Goal: Communication & Community: Share content

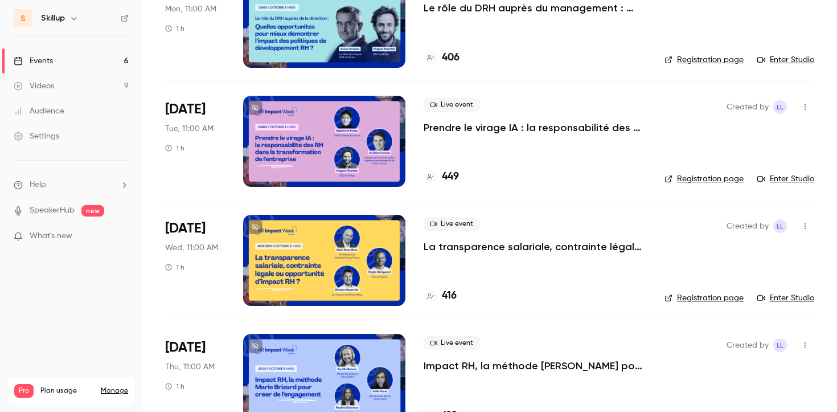
scroll to position [227, 0]
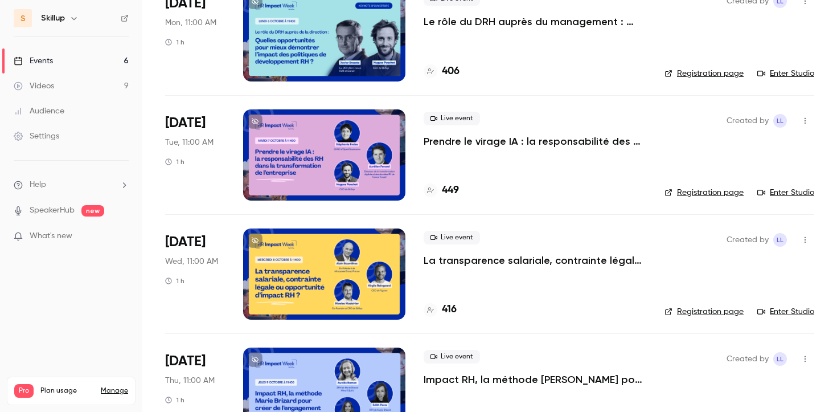
click at [453, 260] on p "La transparence salariale, contrainte légale ou opportunité d’impact RH ?" at bounding box center [534, 260] width 223 height 14
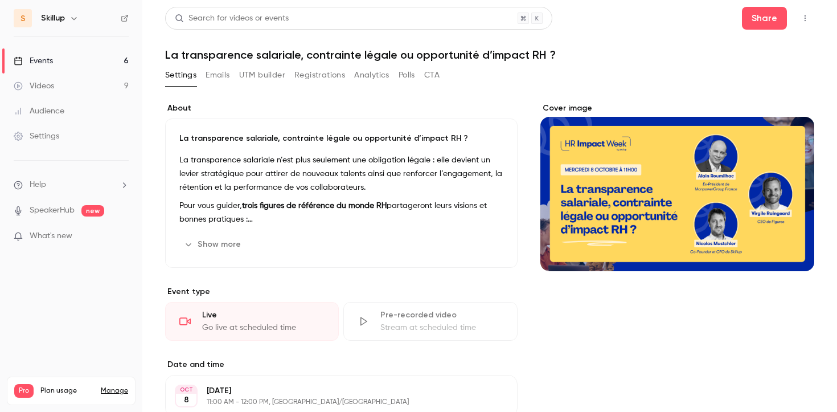
click at [801, 20] on icon "button" at bounding box center [804, 18] width 9 height 8
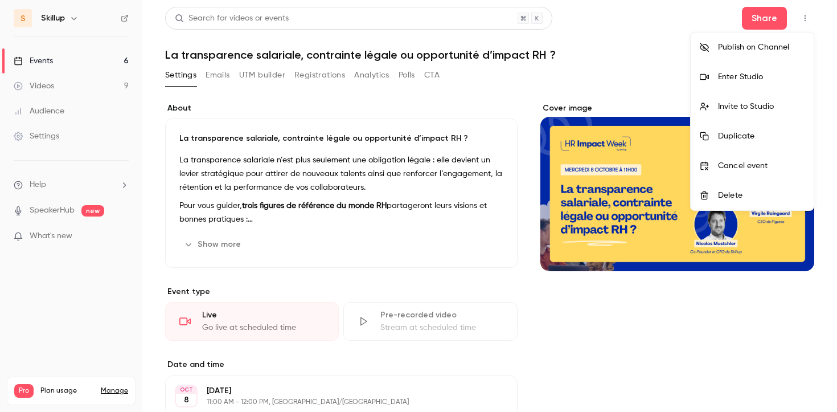
click at [758, 105] on div "Invite to Studio" at bounding box center [761, 106] width 87 height 11
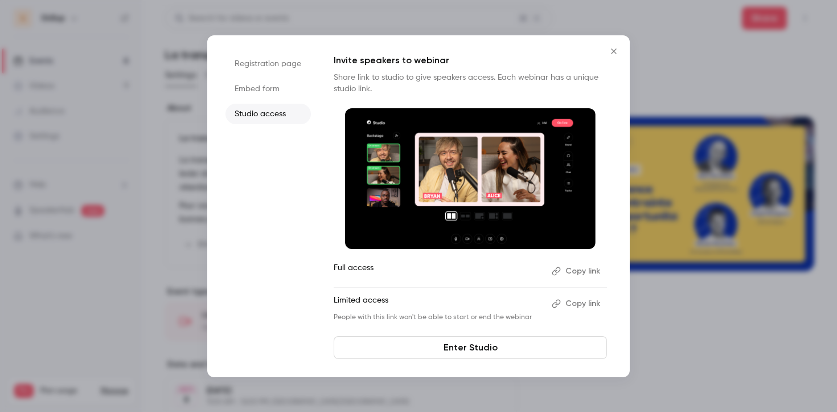
click at [578, 274] on button "Copy link" at bounding box center [577, 271] width 60 height 18
click at [619, 47] on icon "Close" at bounding box center [614, 51] width 14 height 9
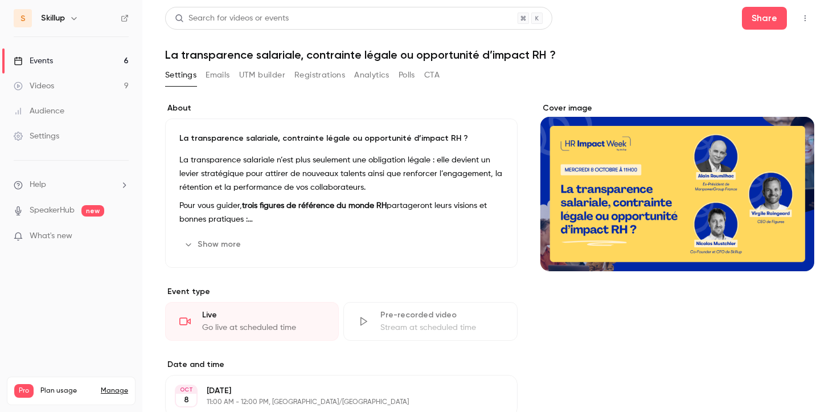
click at [803, 13] on button "button" at bounding box center [805, 18] width 18 height 18
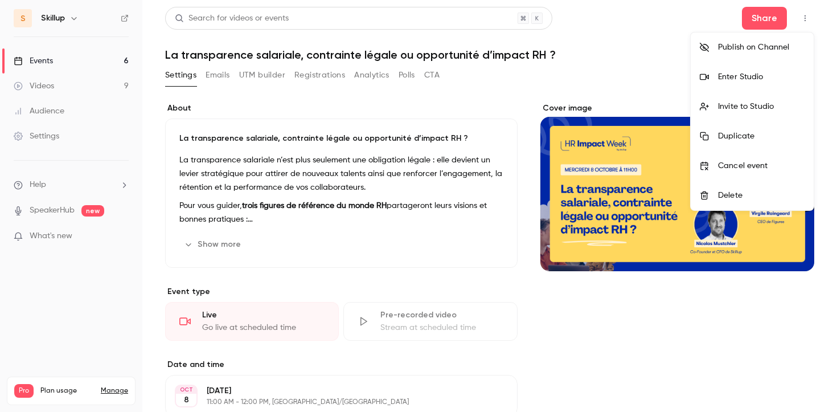
click at [727, 87] on li "Enter Studio" at bounding box center [751, 77] width 123 height 30
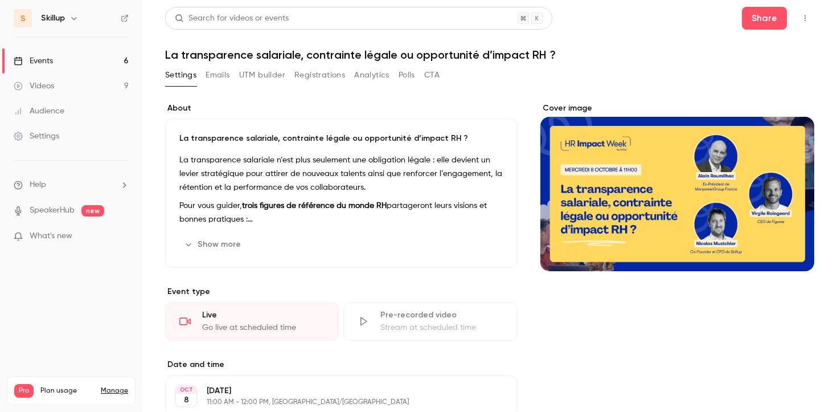
click at [807, 12] on button "button" at bounding box center [805, 18] width 18 height 18
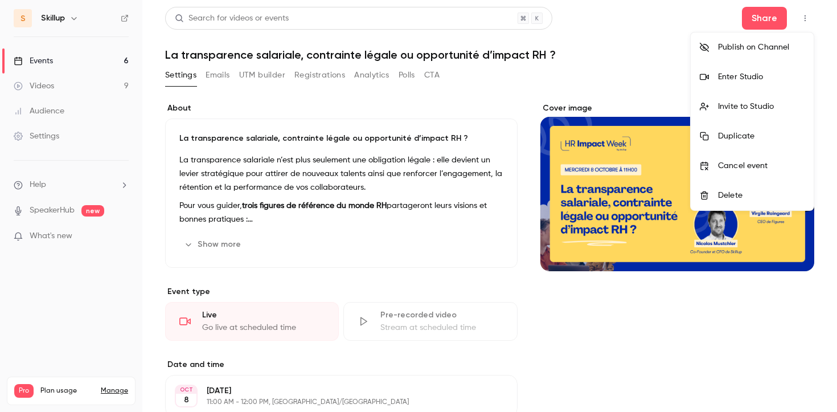
click at [760, 73] on div "Enter Studio" at bounding box center [761, 76] width 87 height 11
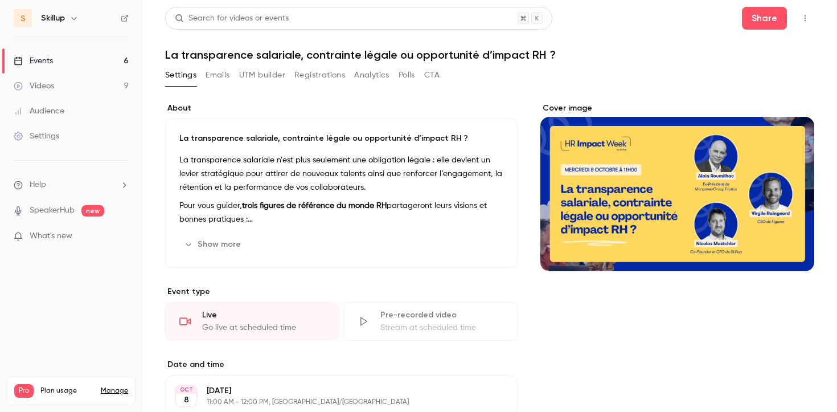
click at [807, 23] on button "button" at bounding box center [805, 18] width 18 height 18
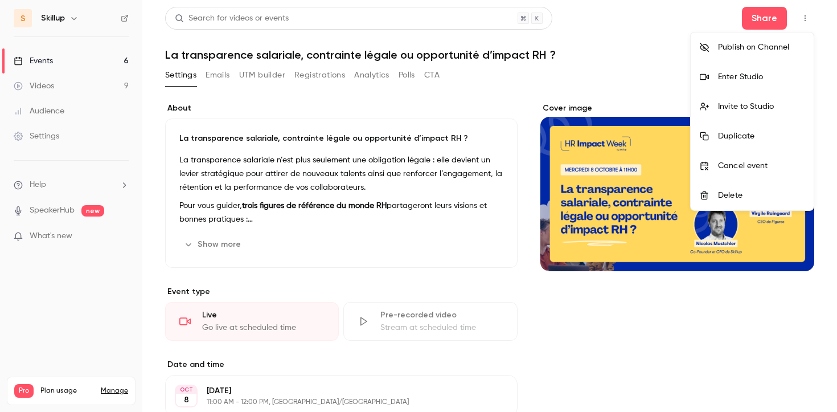
click at [730, 81] on div "Enter Studio" at bounding box center [761, 76] width 87 height 11
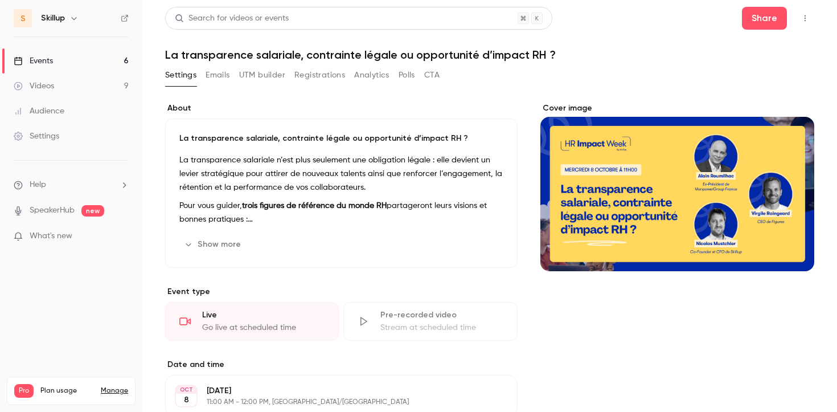
click at [805, 23] on button "button" at bounding box center [805, 18] width 18 height 18
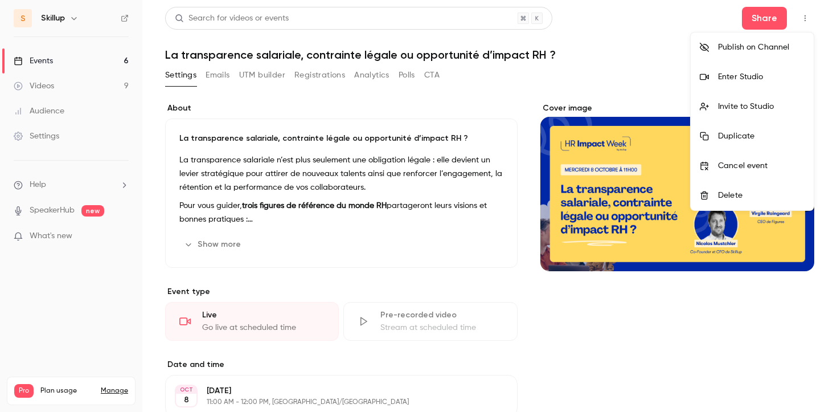
click at [750, 107] on div "Invite to Studio" at bounding box center [761, 106] width 87 height 11
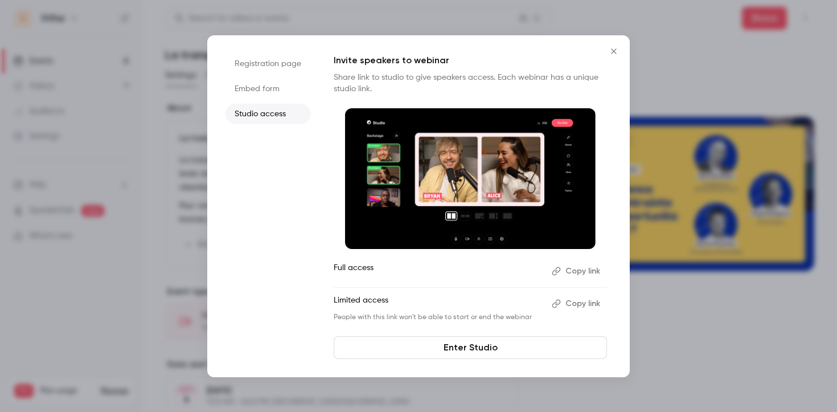
click at [582, 273] on button "Copy link" at bounding box center [577, 271] width 60 height 18
click at [610, 51] on icon "Close" at bounding box center [614, 51] width 14 height 9
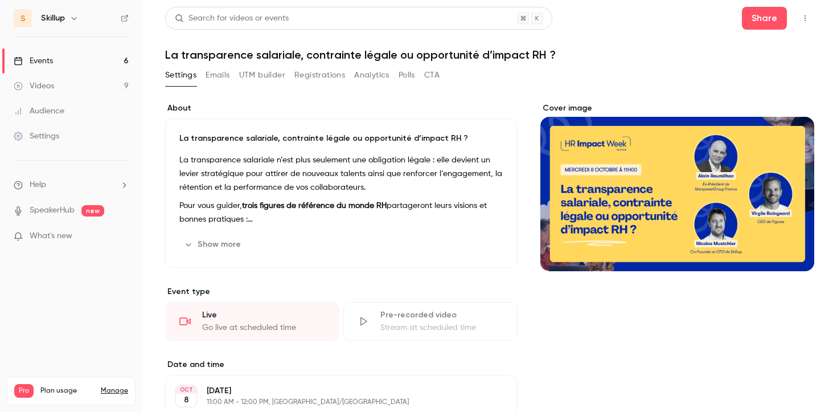
click at [811, 12] on button "button" at bounding box center [805, 18] width 18 height 18
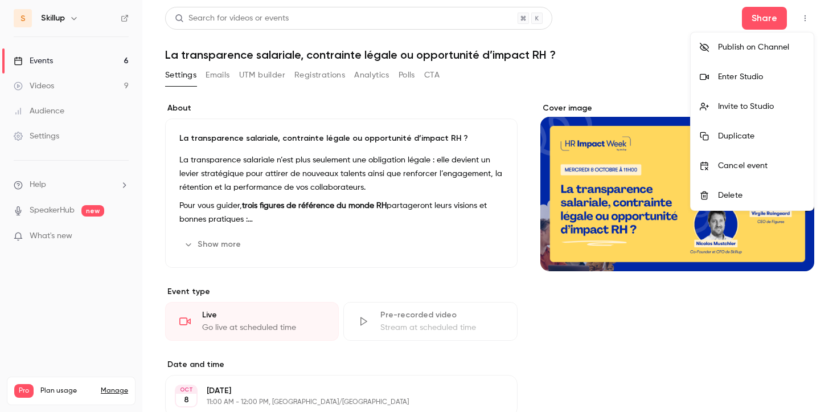
click at [737, 78] on div "Enter Studio" at bounding box center [761, 76] width 87 height 11
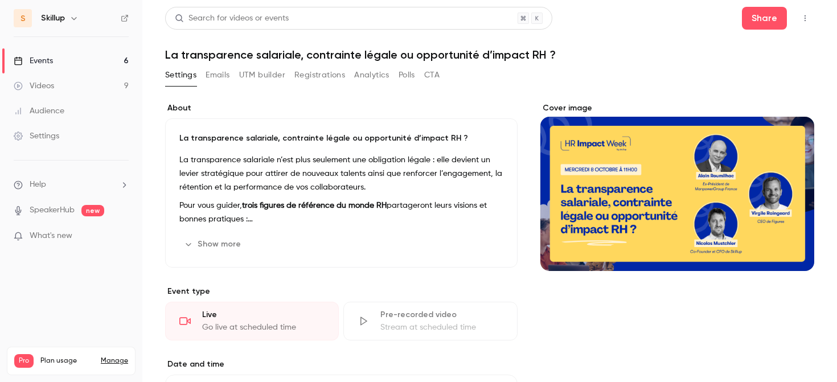
click at [804, 22] on button "button" at bounding box center [805, 18] width 18 height 18
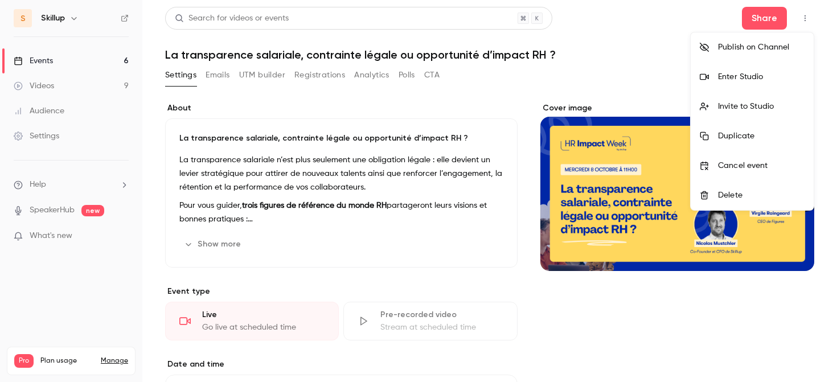
click at [749, 77] on div "Enter Studio" at bounding box center [761, 76] width 87 height 11
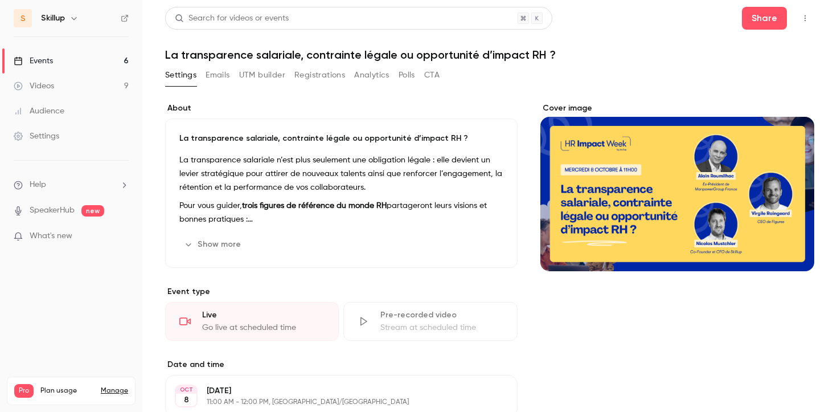
click at [93, 63] on link "Events 6" at bounding box center [71, 60] width 142 height 25
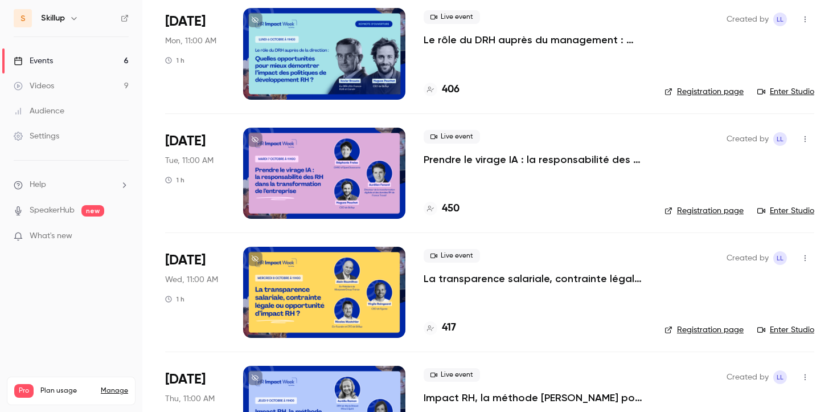
scroll to position [247, 0]
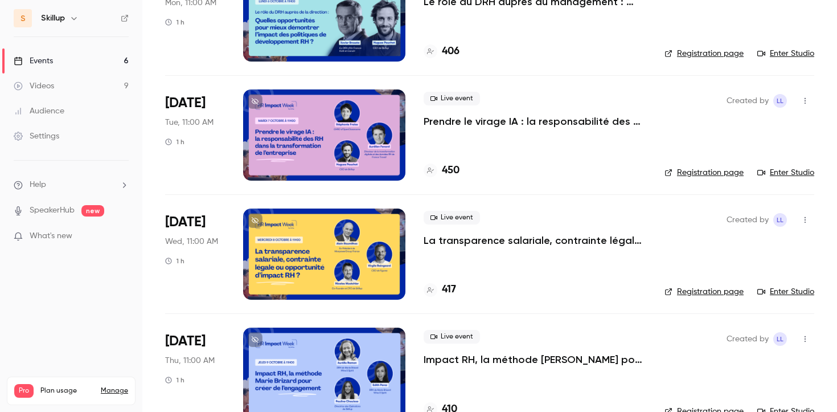
click at [455, 242] on p "La transparence salariale, contrainte légale ou opportunité d’impact RH ?" at bounding box center [534, 240] width 223 height 14
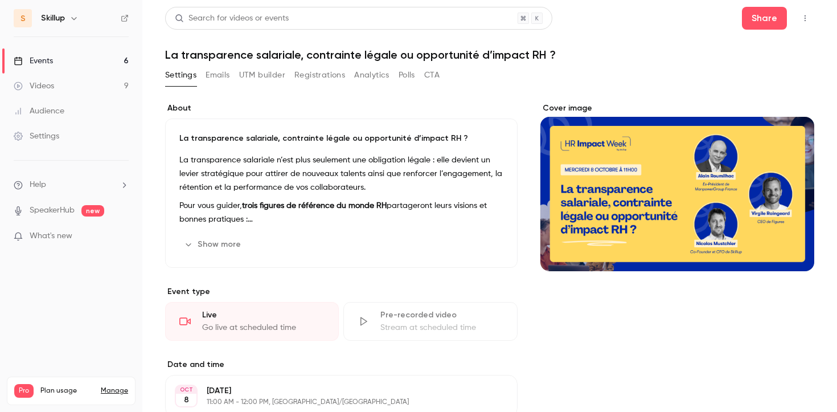
click at [808, 20] on icon "button" at bounding box center [804, 18] width 9 height 8
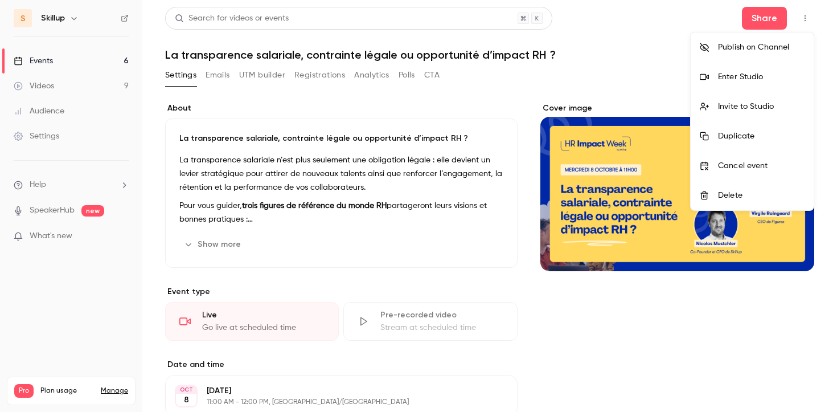
click at [741, 80] on div "Enter Studio" at bounding box center [761, 76] width 87 height 11
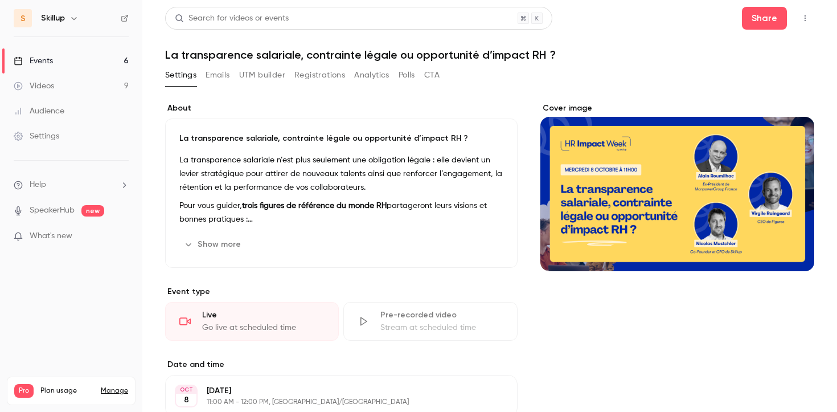
click at [803, 14] on icon "button" at bounding box center [804, 18] width 9 height 8
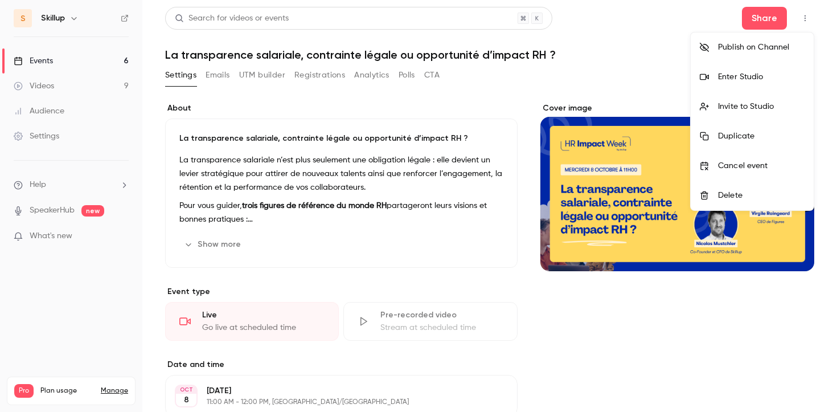
click at [77, 52] on div at bounding box center [418, 206] width 837 height 412
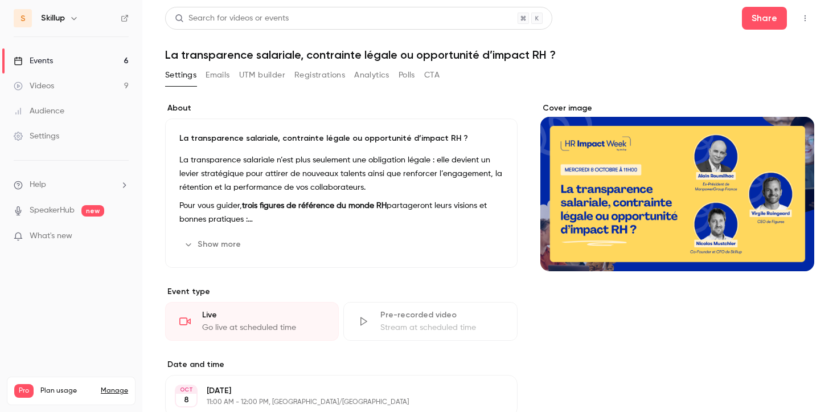
click at [85, 60] on link "Events 6" at bounding box center [71, 60] width 142 height 25
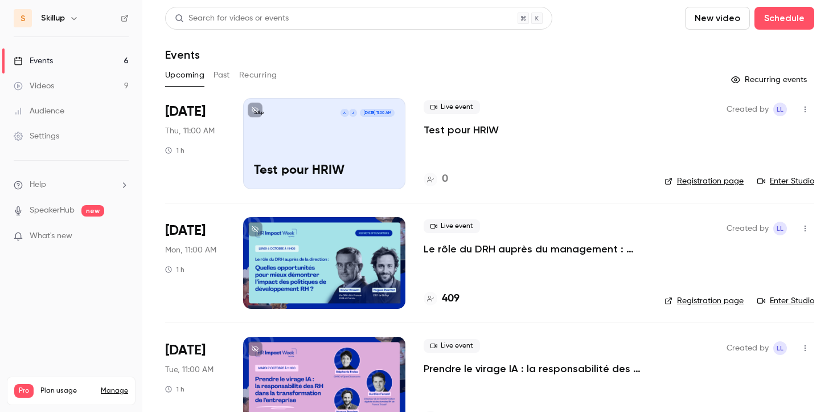
click at [463, 128] on p "Test pour HRIW" at bounding box center [460, 130] width 75 height 14
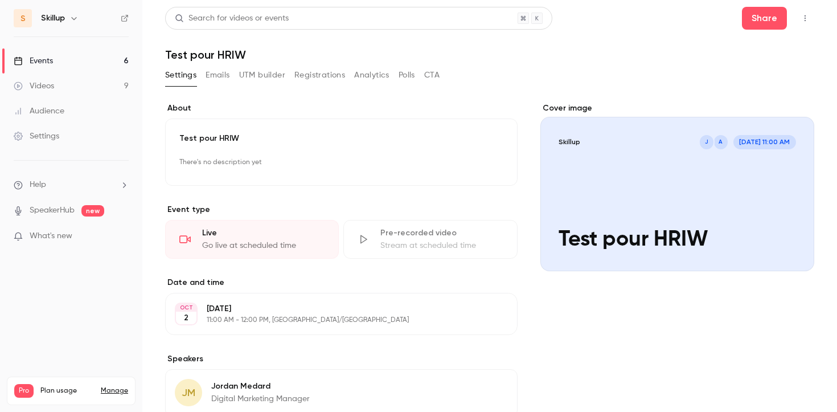
click at [807, 17] on icon "button" at bounding box center [804, 18] width 9 height 8
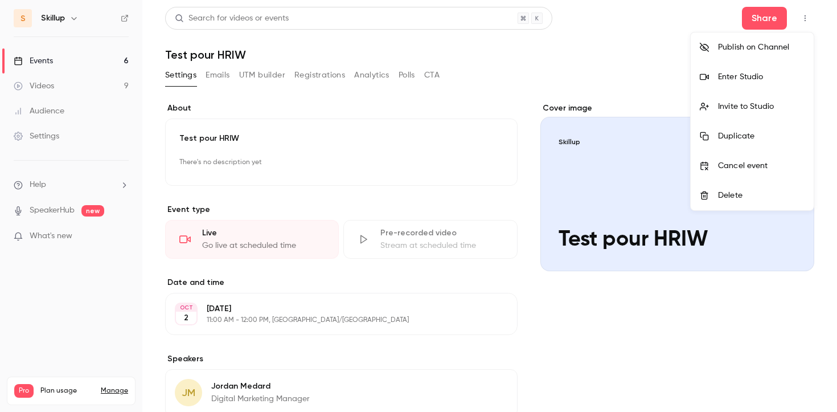
click at [739, 78] on div "Enter Studio" at bounding box center [761, 76] width 87 height 11
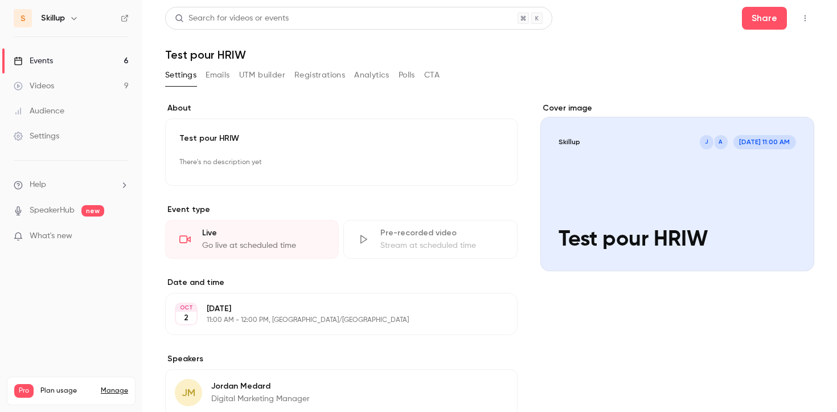
click at [97, 63] on link "Events 6" at bounding box center [71, 60] width 142 height 25
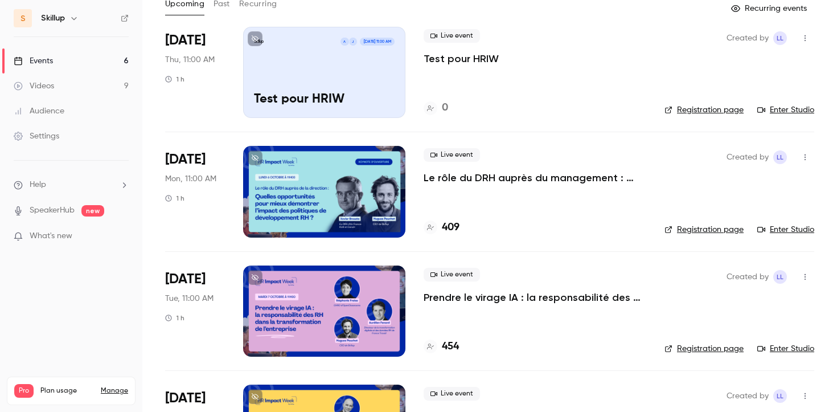
scroll to position [60, 0]
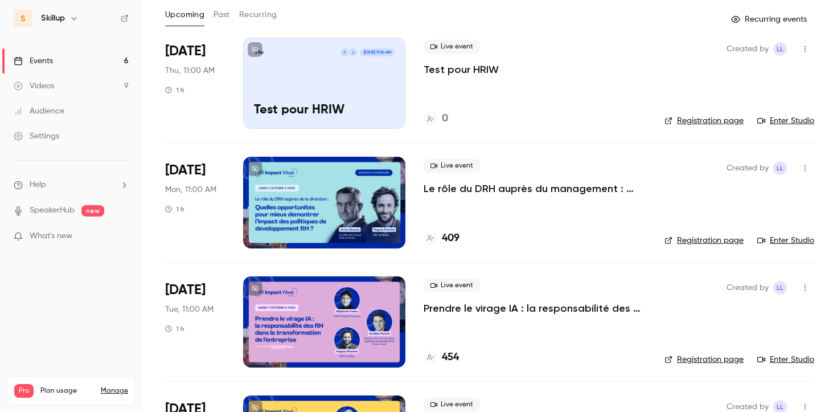
click at [494, 187] on p "Le rôle du DRH auprès du management : quelles opportunités pour mieux démontrer…" at bounding box center [534, 189] width 223 height 14
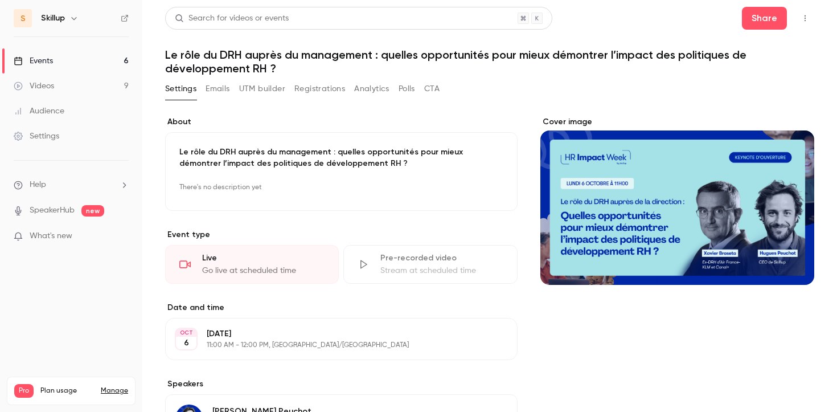
click at [801, 19] on icon "button" at bounding box center [804, 18] width 9 height 8
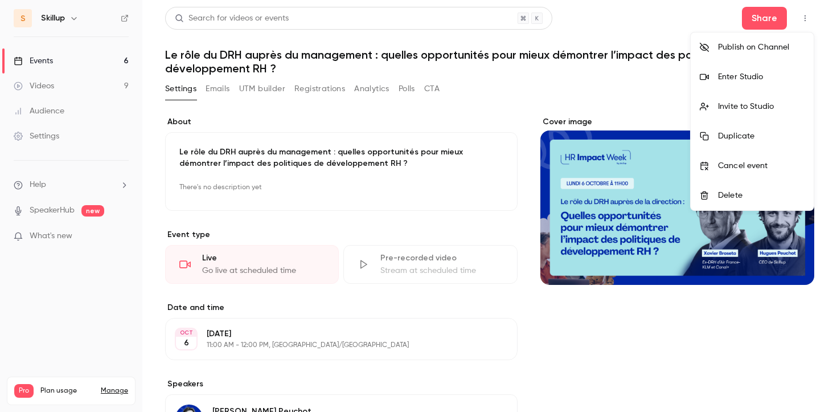
click at [770, 106] on div "Invite to Studio" at bounding box center [761, 106] width 87 height 11
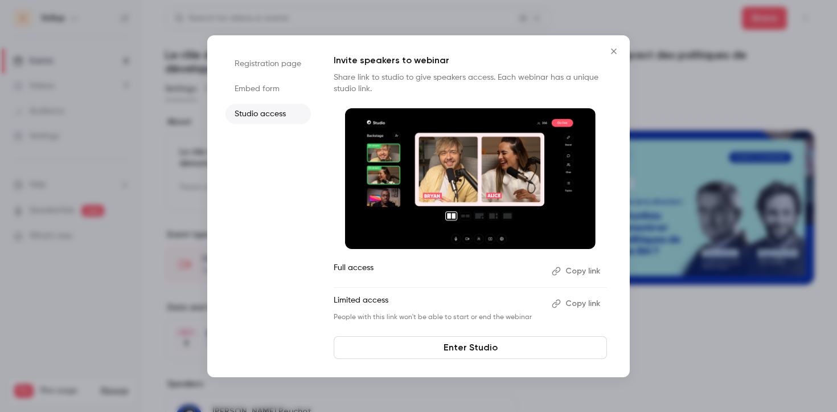
click at [589, 270] on button "Copy link" at bounding box center [577, 271] width 60 height 18
click at [611, 50] on icon "Close" at bounding box center [614, 51] width 14 height 9
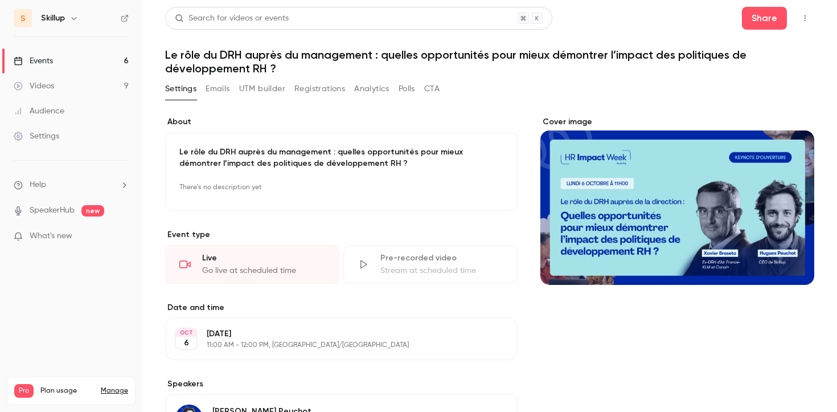
click at [804, 20] on icon "button" at bounding box center [804, 18] width 9 height 8
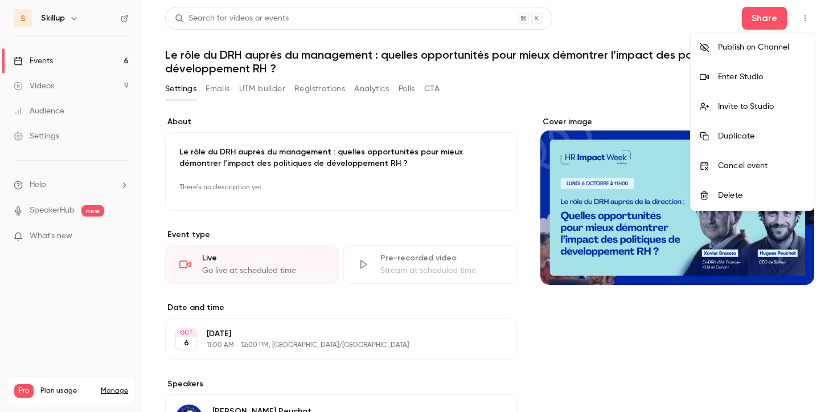
click at [590, 28] on div at bounding box center [418, 206] width 837 height 412
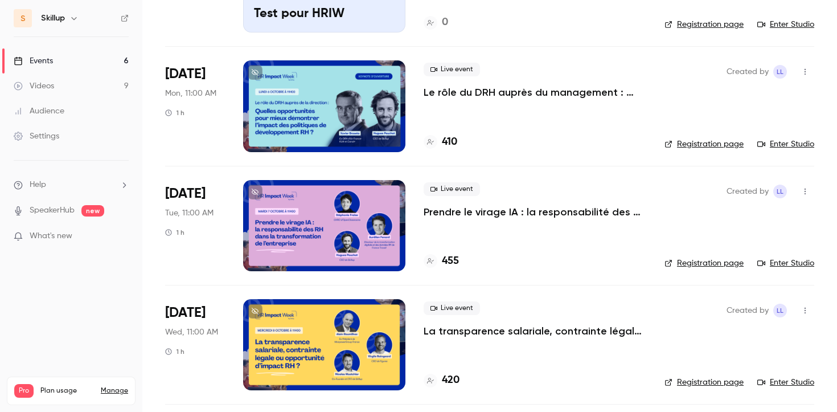
scroll to position [175, 0]
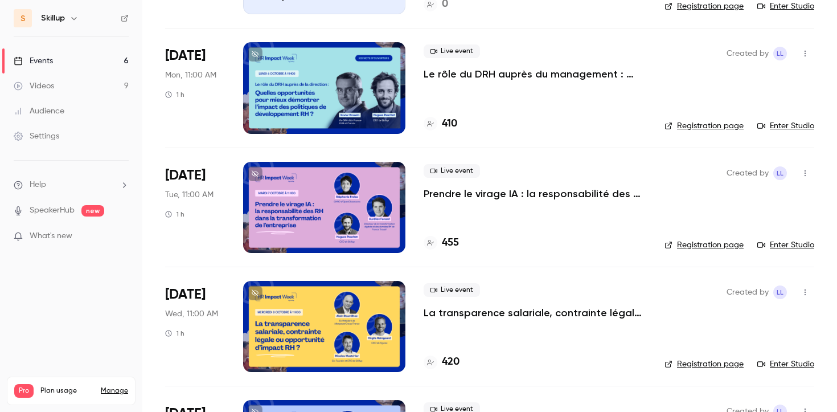
click at [526, 196] on p "Prendre le virage IA : la responsabilité des RH dans la transformation de l'ent…" at bounding box center [534, 194] width 223 height 14
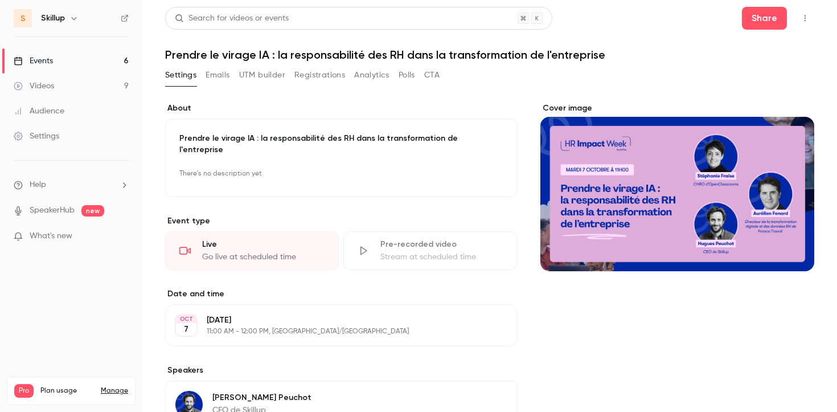
click at [806, 20] on icon "button" at bounding box center [804, 18] width 9 height 8
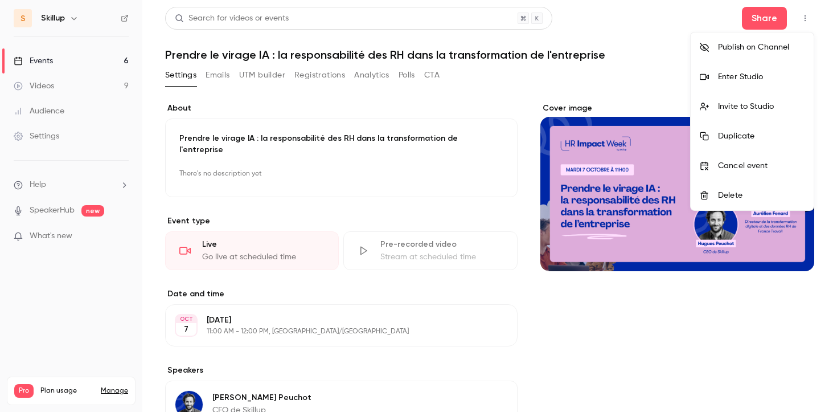
click at [754, 105] on div "Invite to Studio" at bounding box center [761, 106] width 87 height 11
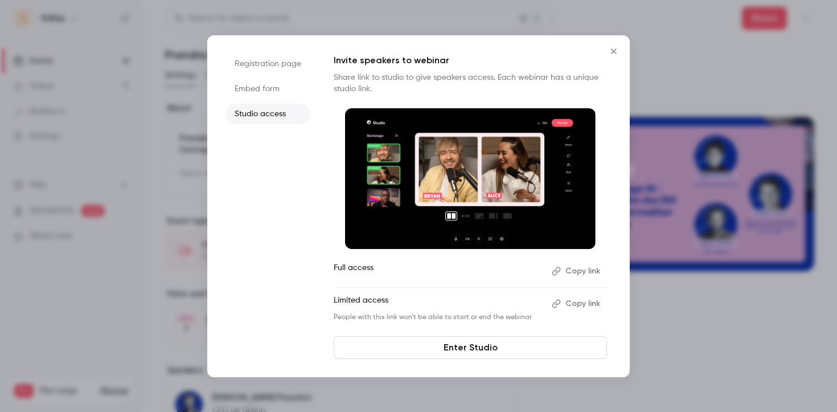
click at [579, 273] on button "Copy link" at bounding box center [577, 271] width 60 height 18
click at [613, 50] on icon "Close" at bounding box center [613, 50] width 5 height 5
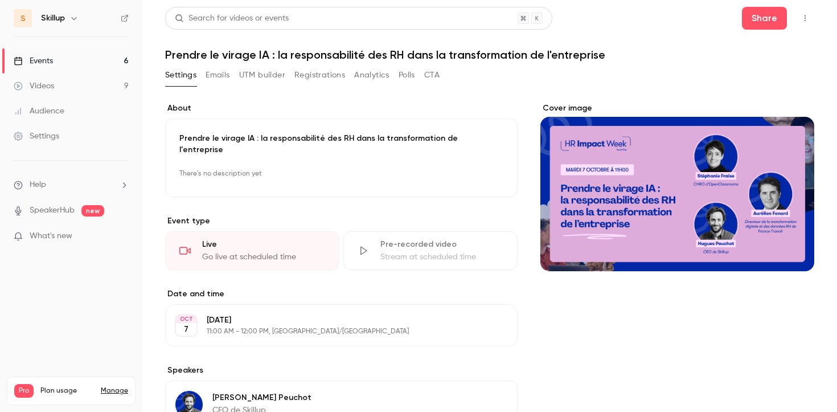
click at [84, 58] on link "Events 6" at bounding box center [71, 60] width 142 height 25
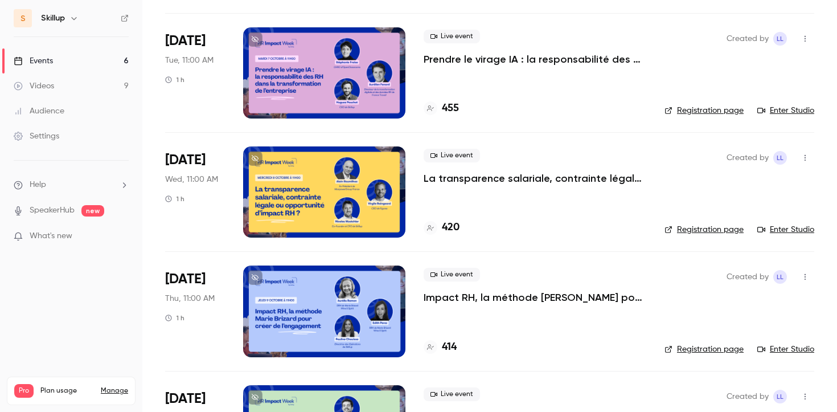
scroll to position [394, 0]
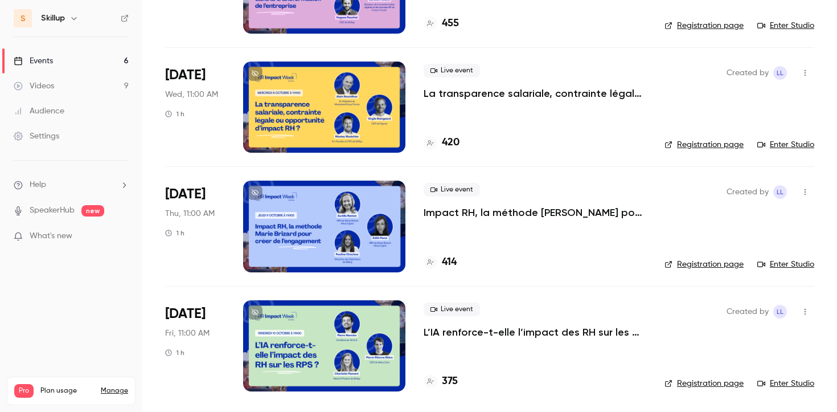
click at [471, 211] on p "Impact RH, la méthode [PERSON_NAME] pour créer de l’engagement" at bounding box center [534, 212] width 223 height 14
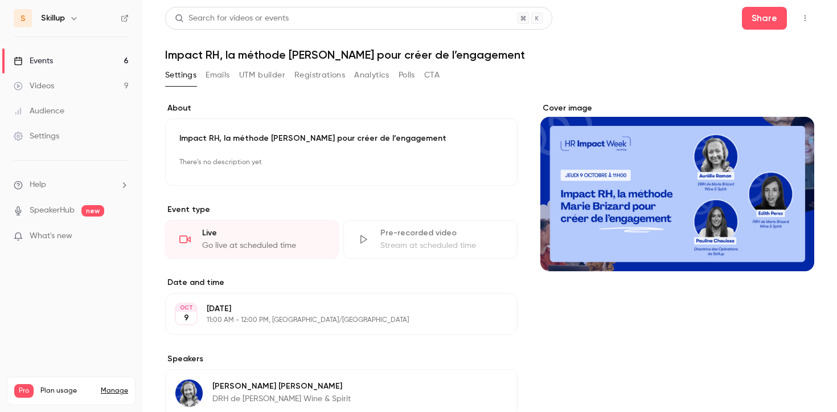
click at [808, 14] on icon "button" at bounding box center [804, 18] width 9 height 8
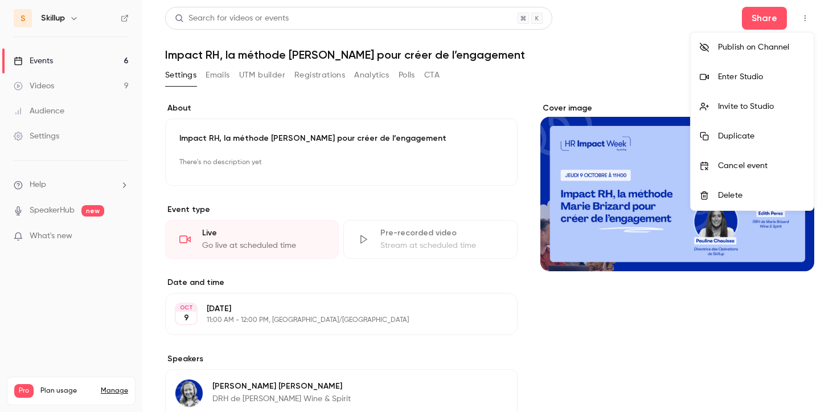
click at [745, 110] on div "Invite to Studio" at bounding box center [761, 106] width 87 height 11
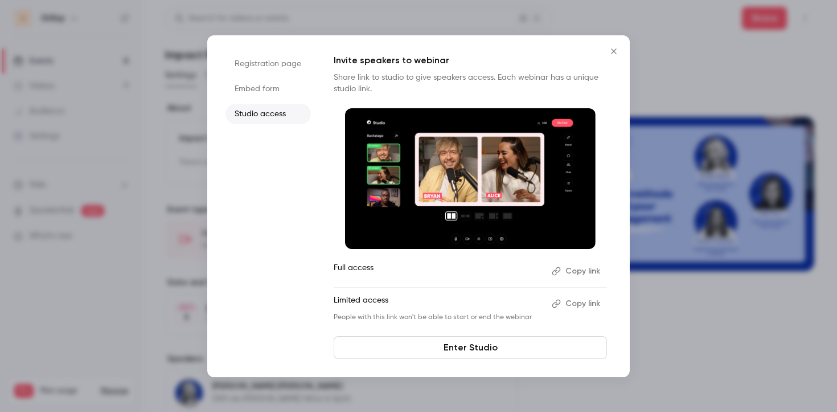
click at [579, 272] on button "Copy link" at bounding box center [577, 271] width 60 height 18
click at [609, 47] on icon "Close" at bounding box center [614, 51] width 14 height 9
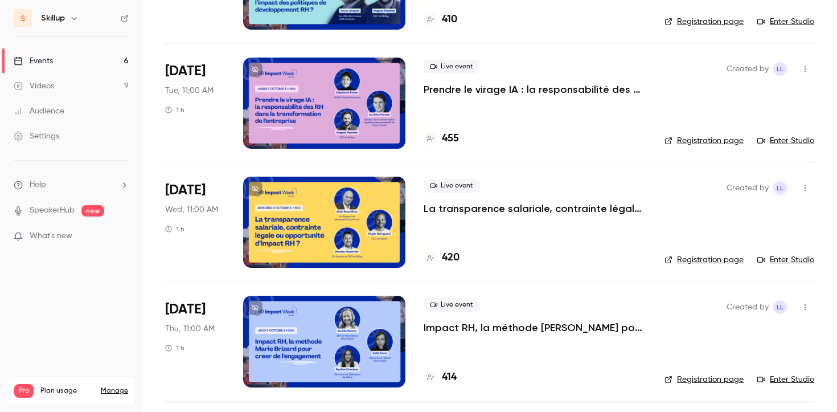
scroll to position [394, 0]
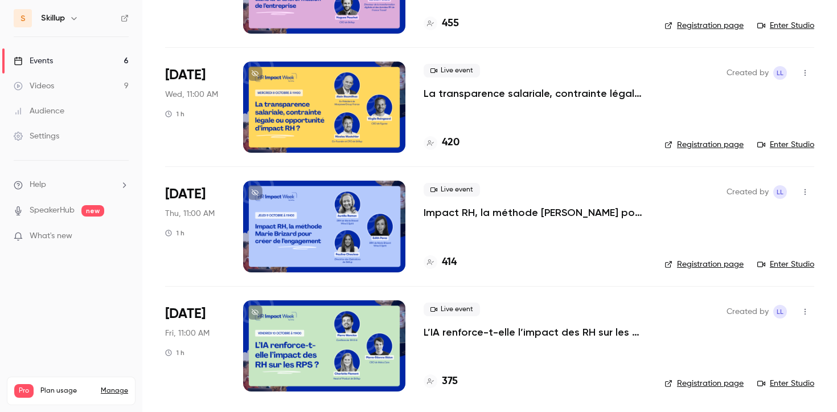
click at [807, 309] on icon "button" at bounding box center [804, 311] width 9 height 8
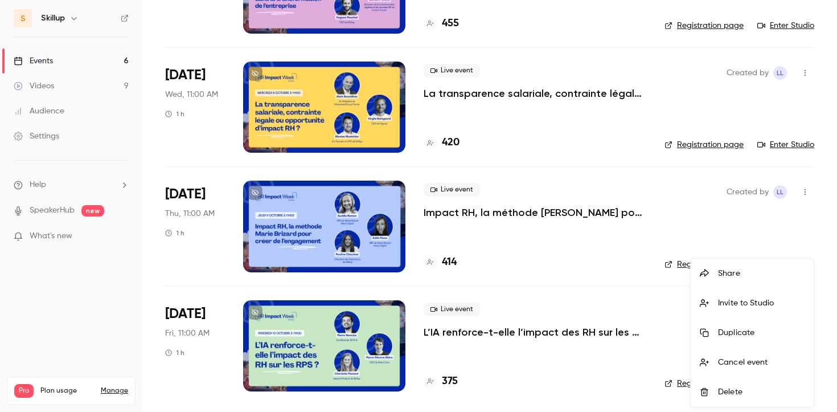
click at [751, 307] on div "Invite to Studio" at bounding box center [761, 302] width 87 height 11
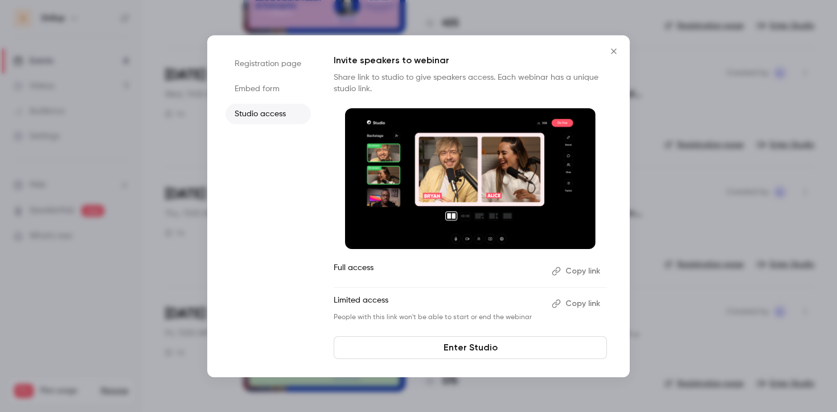
click at [593, 267] on button "Copy link" at bounding box center [577, 271] width 60 height 18
